Goal: Complete application form

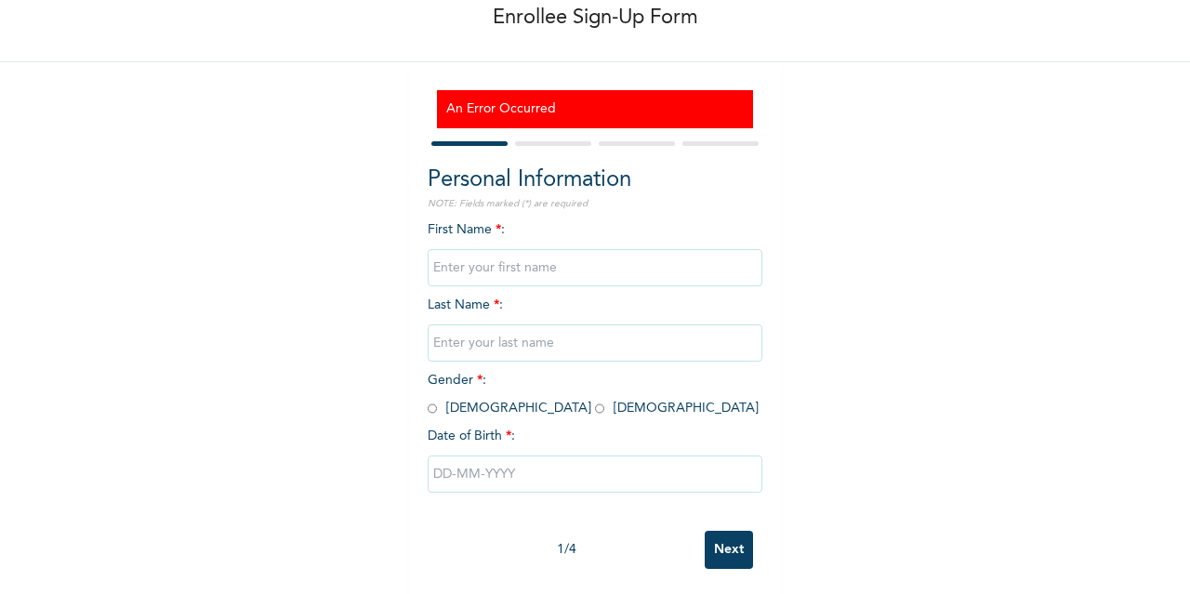
scroll to position [118, 0]
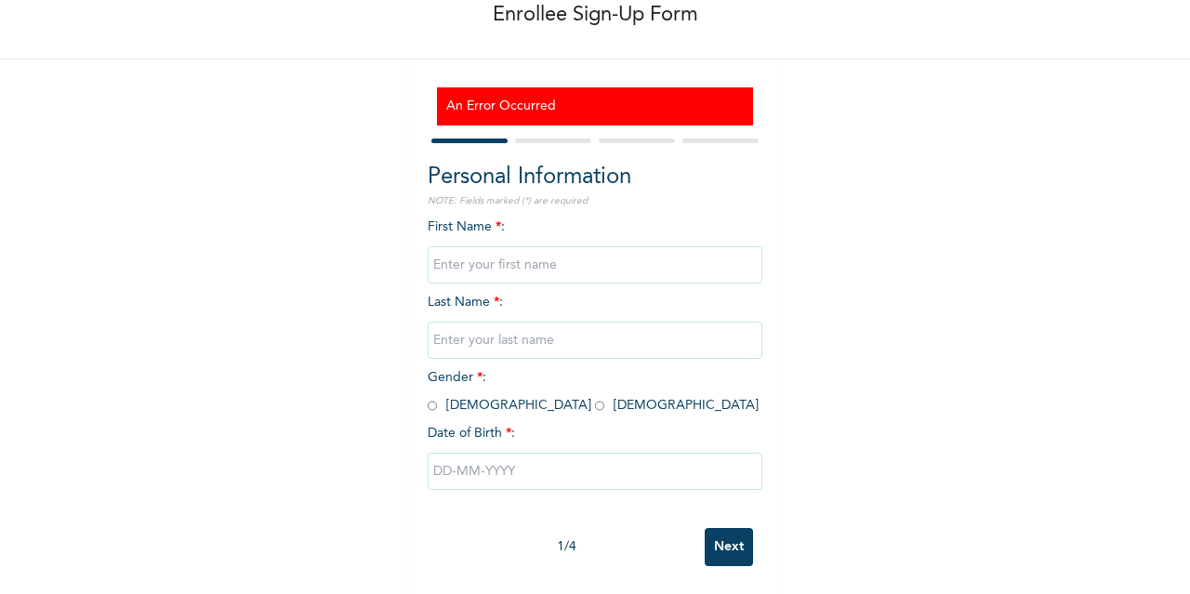
click at [469, 258] on input "text" at bounding box center [595, 264] width 335 height 37
type input "Loveth"
click at [444, 327] on input "text" at bounding box center [595, 340] width 335 height 37
type input "Ruadjere"
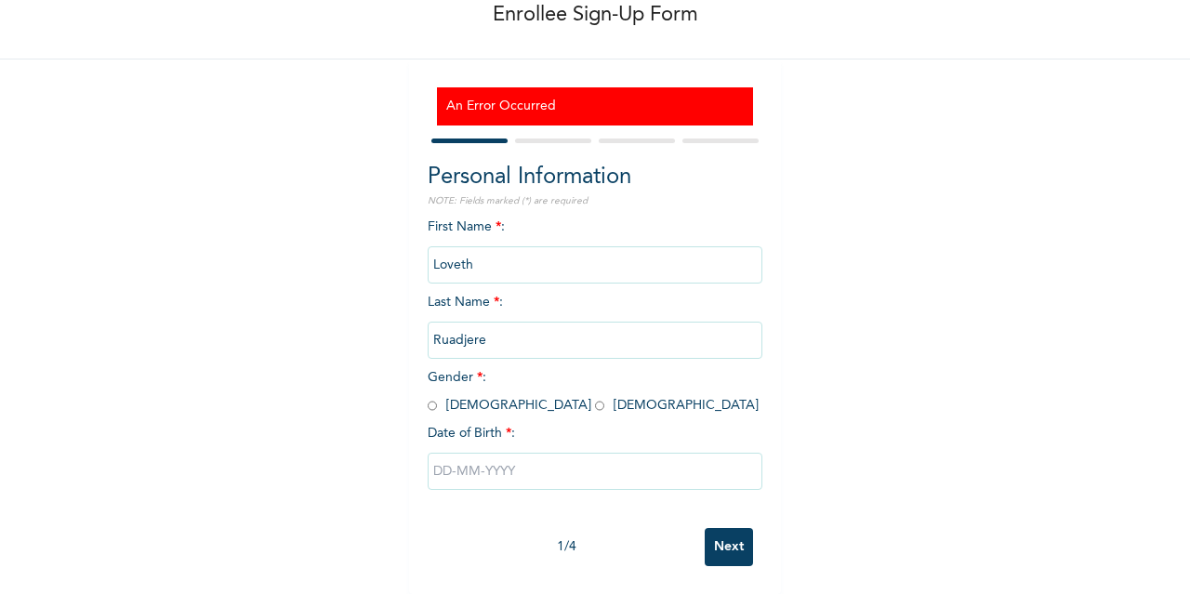
click at [595, 397] on input "radio" at bounding box center [599, 406] width 9 height 18
radio input "true"
click at [485, 453] on input "text" at bounding box center [595, 471] width 335 height 37
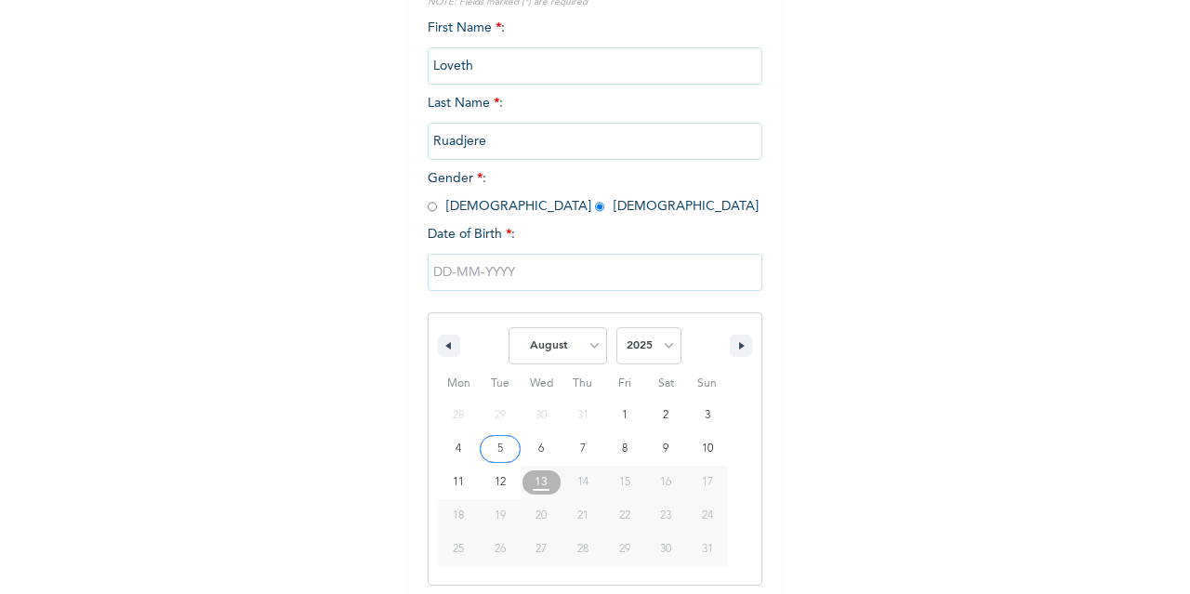
scroll to position [309, 0]
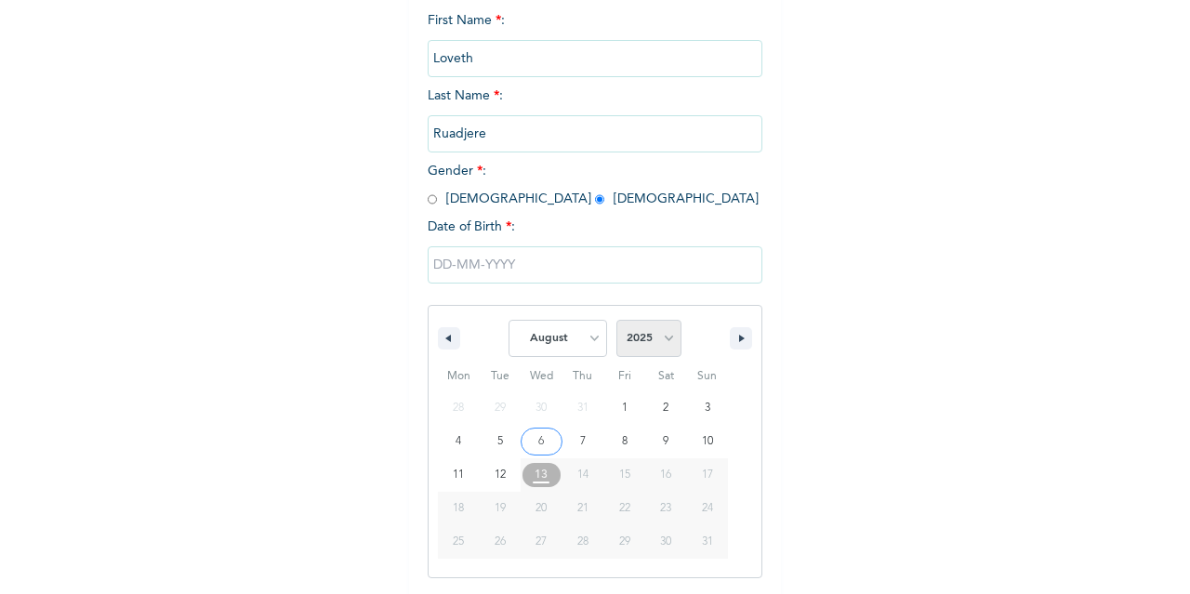
click at [643, 334] on select "2025 2024 2023 2022 2021 2020 2019 2018 2017 2016 2015 2014 2013 2012 2011 2010…" at bounding box center [648, 338] width 65 height 37
click at [535, 346] on select "January February March April May June July August September October November De…" at bounding box center [558, 338] width 99 height 37
click at [509, 322] on select "January February March April May June July August September October November De…" at bounding box center [558, 338] width 99 height 37
select select "7"
click at [562, 349] on select "January February March April May June July August September October November De…" at bounding box center [558, 338] width 99 height 37
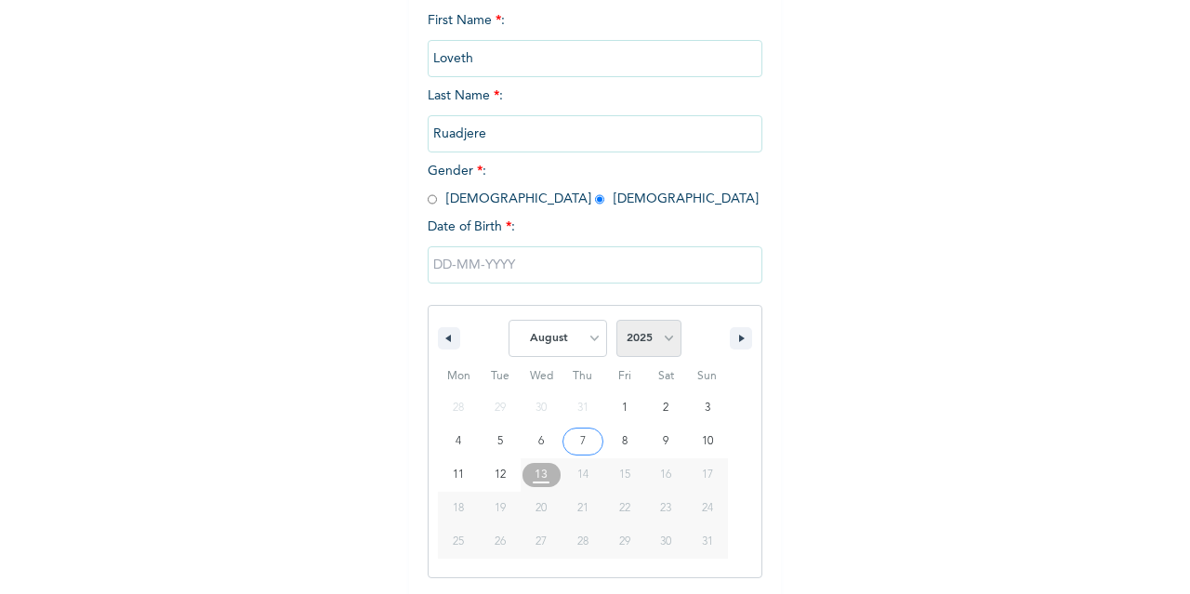
click at [666, 334] on select "2025 2024 2023 2022 2021 2020 2019 2018 2017 2016 2015 2014 2013 2012 2011 2010…" at bounding box center [648, 338] width 65 height 37
select select "1997"
click at [616, 322] on select "2025 2024 2023 2022 2021 2020 2019 2018 2017 2016 2015 2014 2013 2012 2011 2010…" at bounding box center [648, 338] width 65 height 37
click at [554, 334] on select "January February March April May June July August September October November De…" at bounding box center [558, 338] width 99 height 37
select select "11"
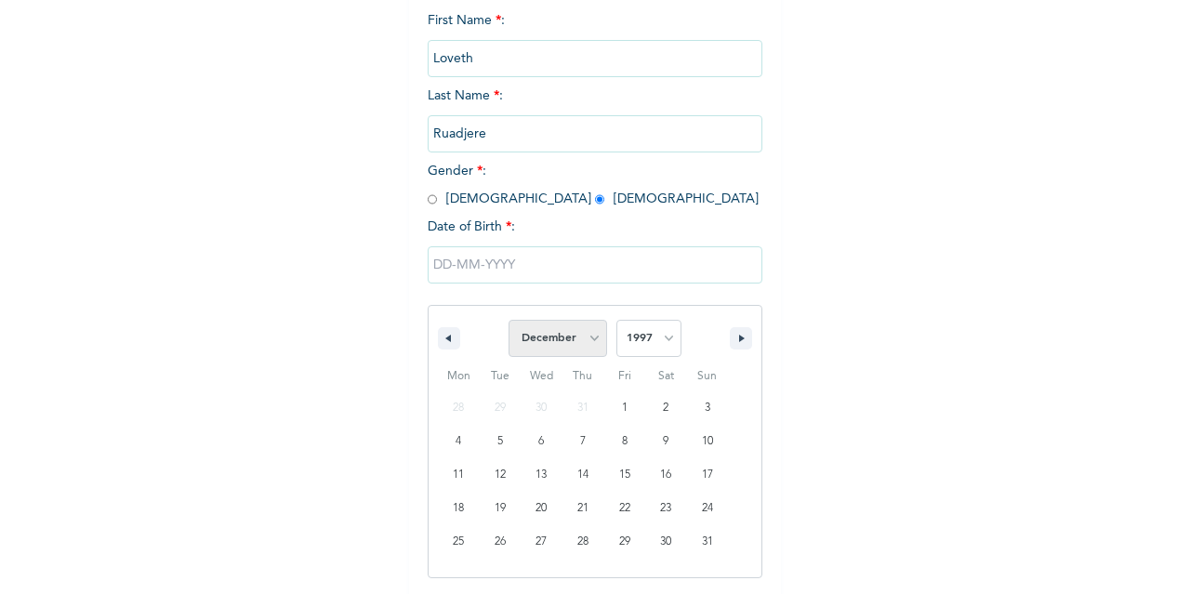
click at [509, 322] on select "January February March April May June July August September October November De…" at bounding box center [558, 338] width 99 height 37
type input "[DATE]"
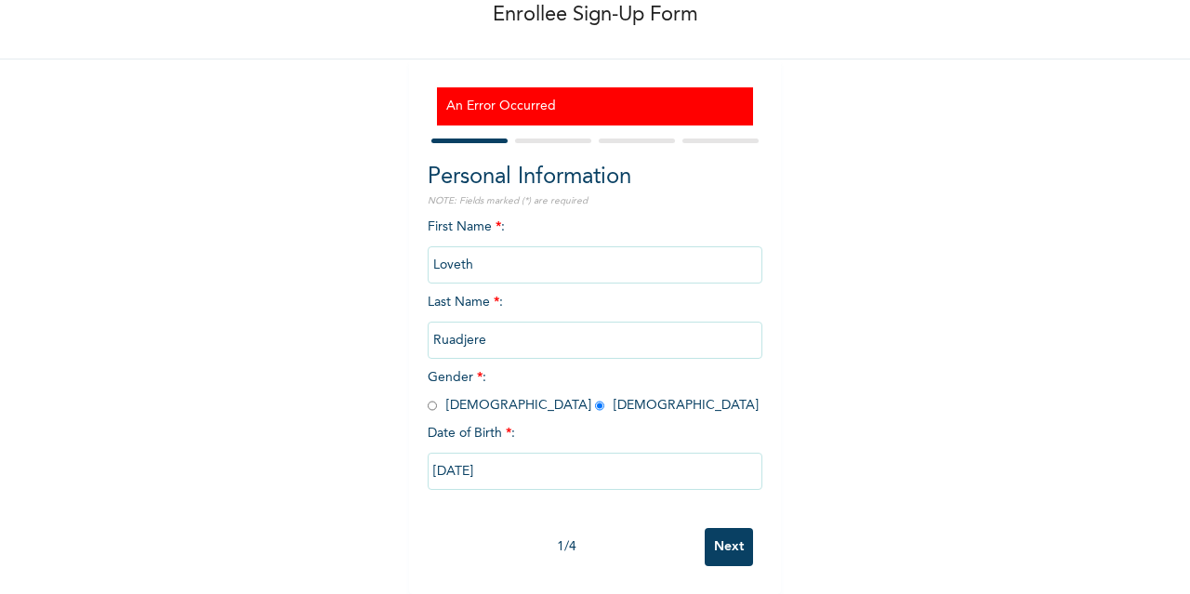
click at [710, 530] on input "Next" at bounding box center [729, 547] width 48 height 38
